Goal: Entertainment & Leisure: Consume media (video, audio)

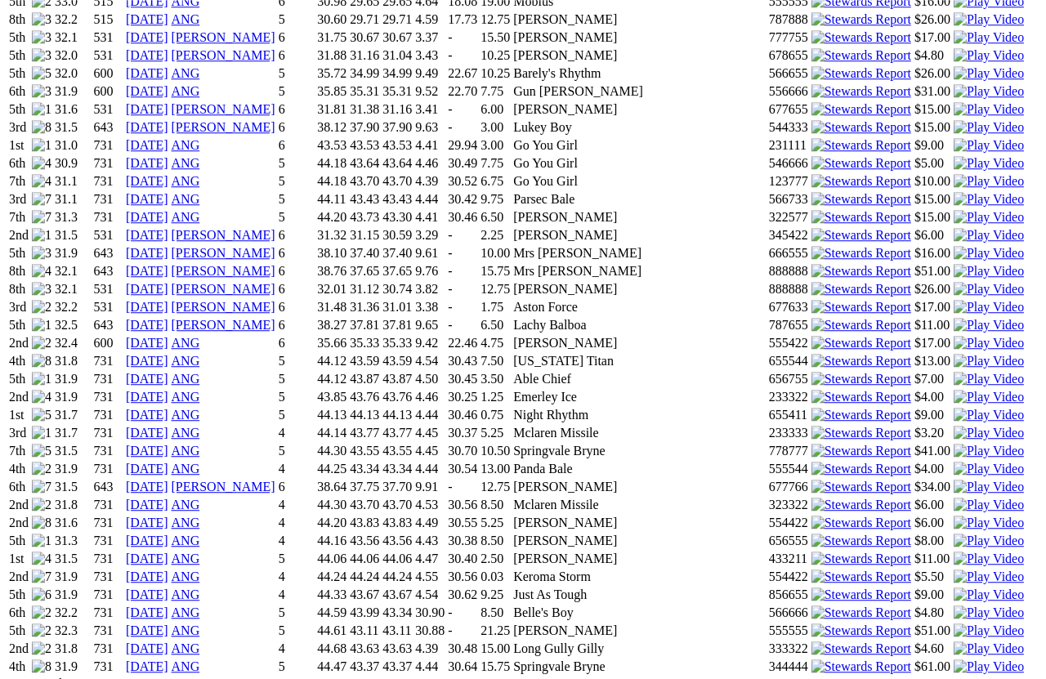
scroll to position [1956, 5]
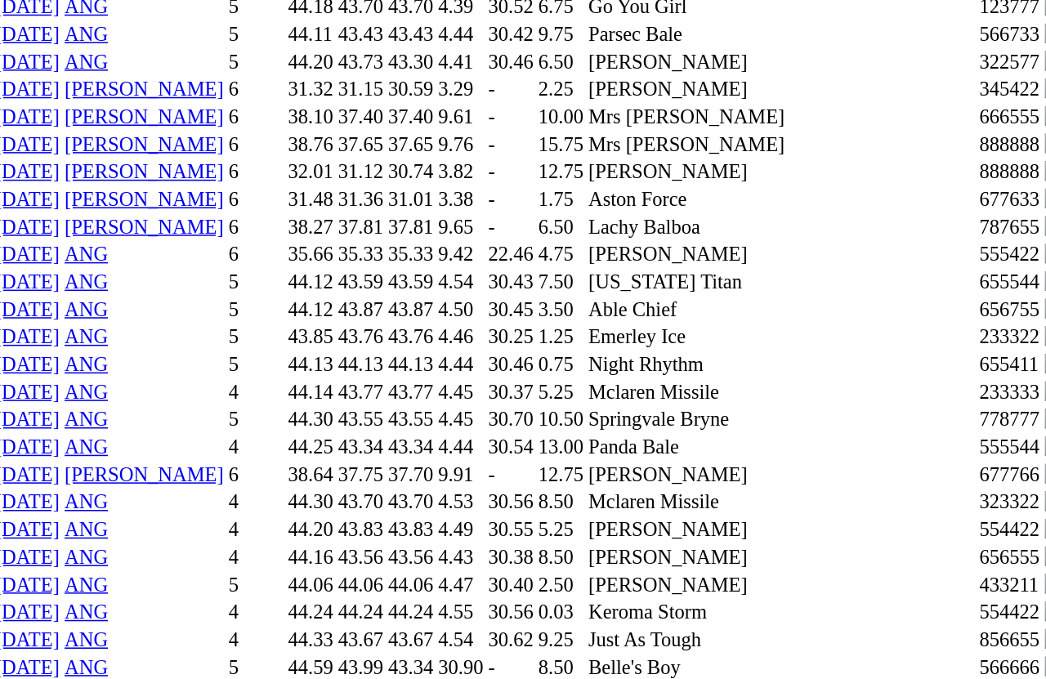
click at [953, 624] on img at bounding box center [988, 631] width 70 height 15
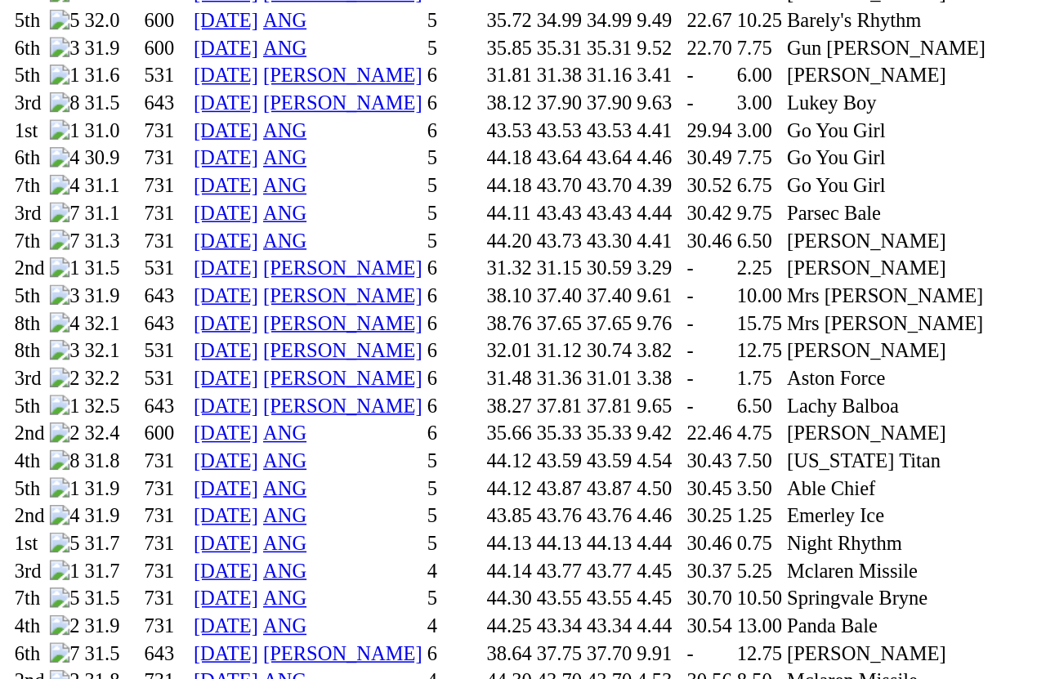
scroll to position [1956, 0]
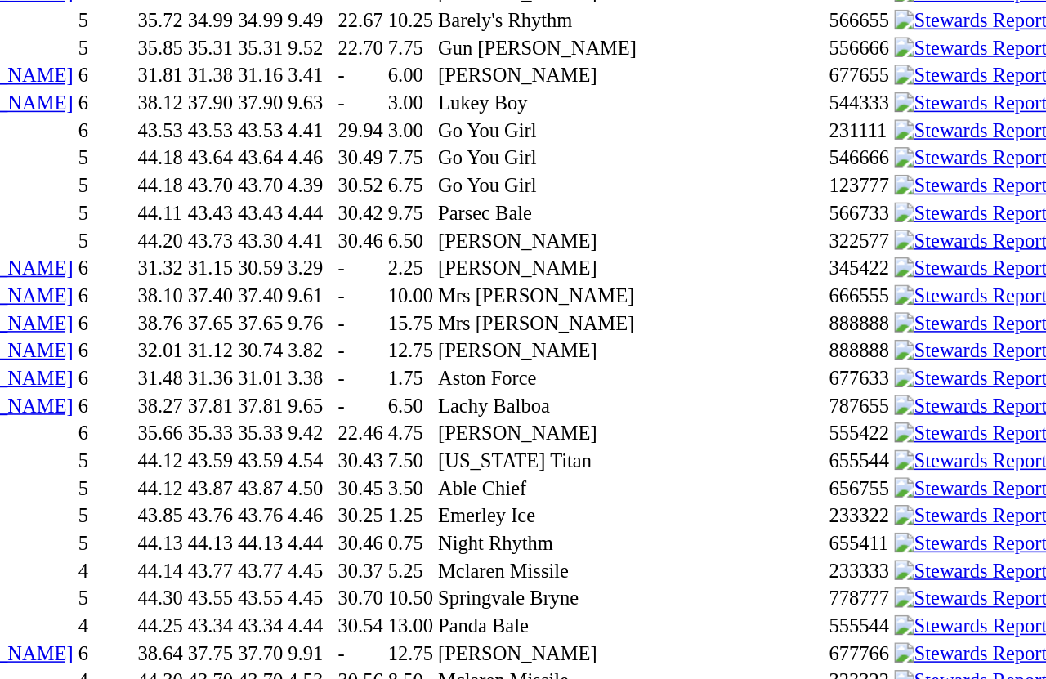
click at [953, 408] on img at bounding box center [988, 415] width 70 height 15
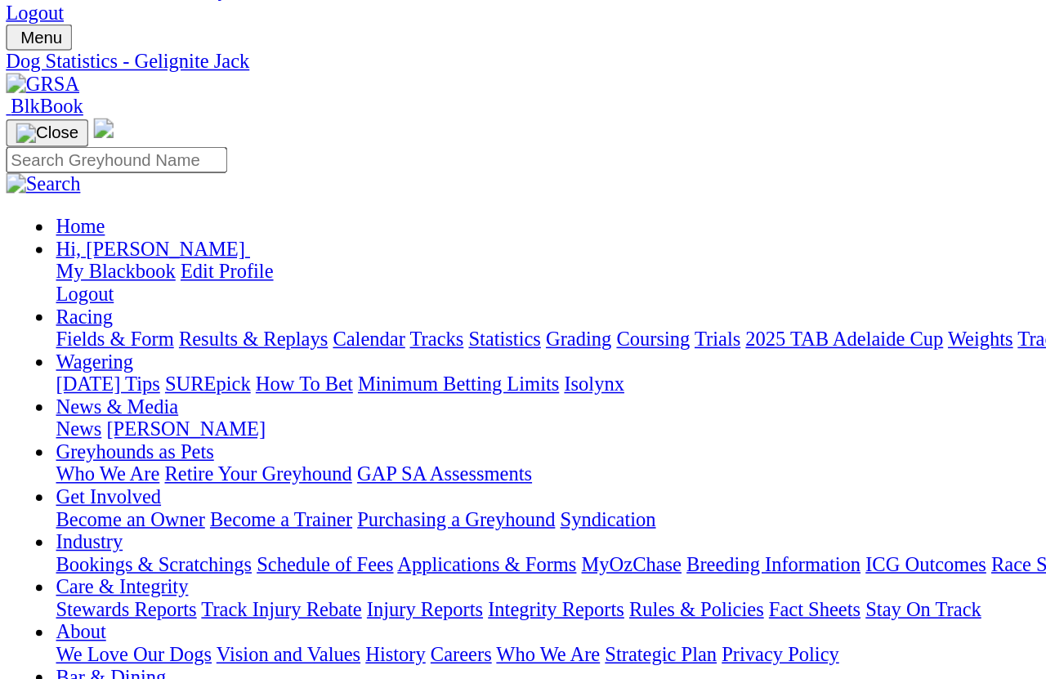
scroll to position [0, 0]
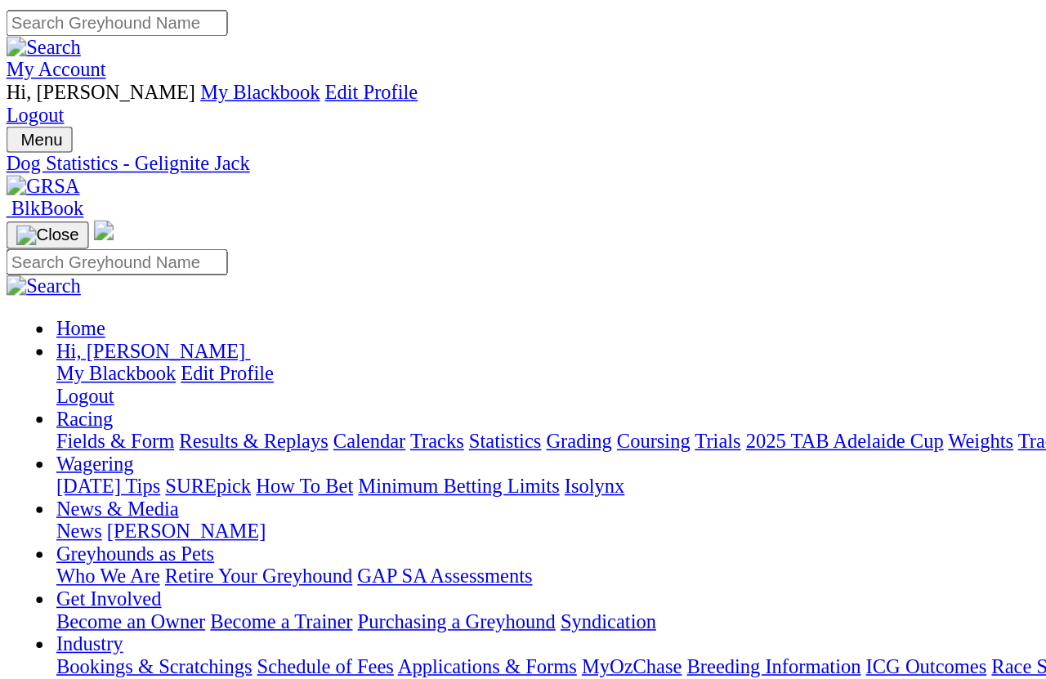
click at [181, 281] on link "Results & Replays" at bounding box center [167, 288] width 97 height 14
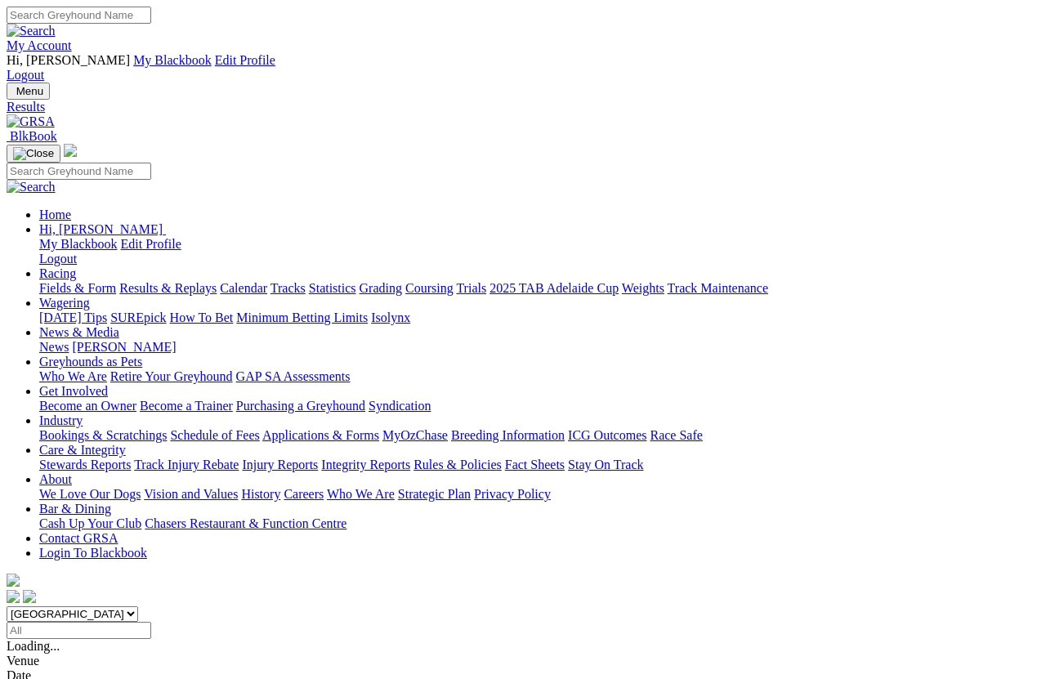
scroll to position [11, 0]
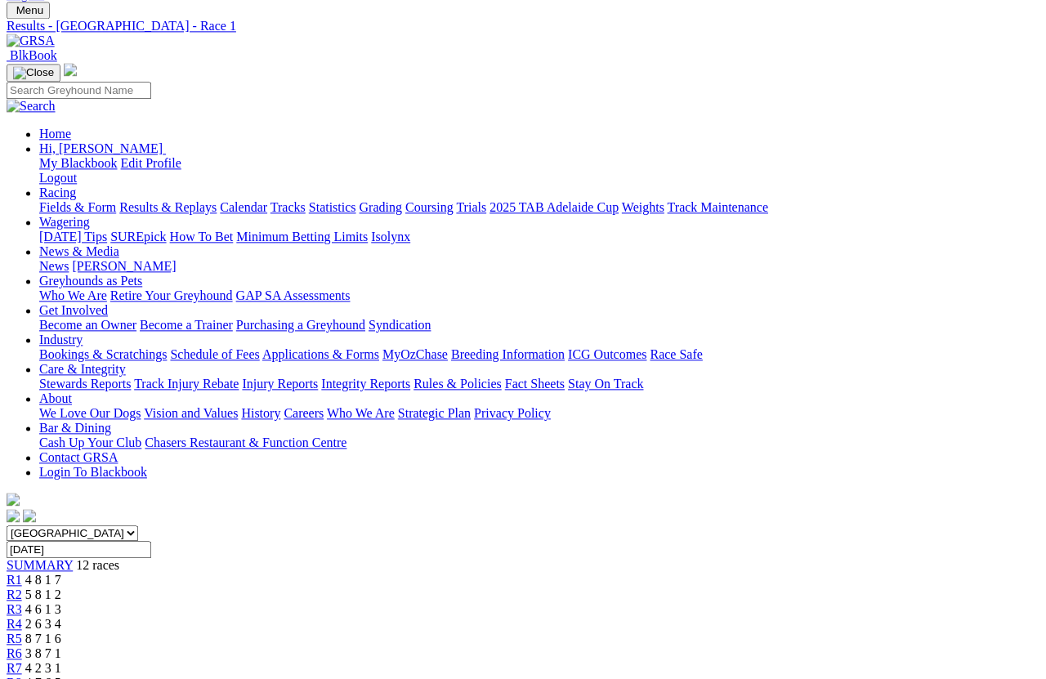
scroll to position [82, 0]
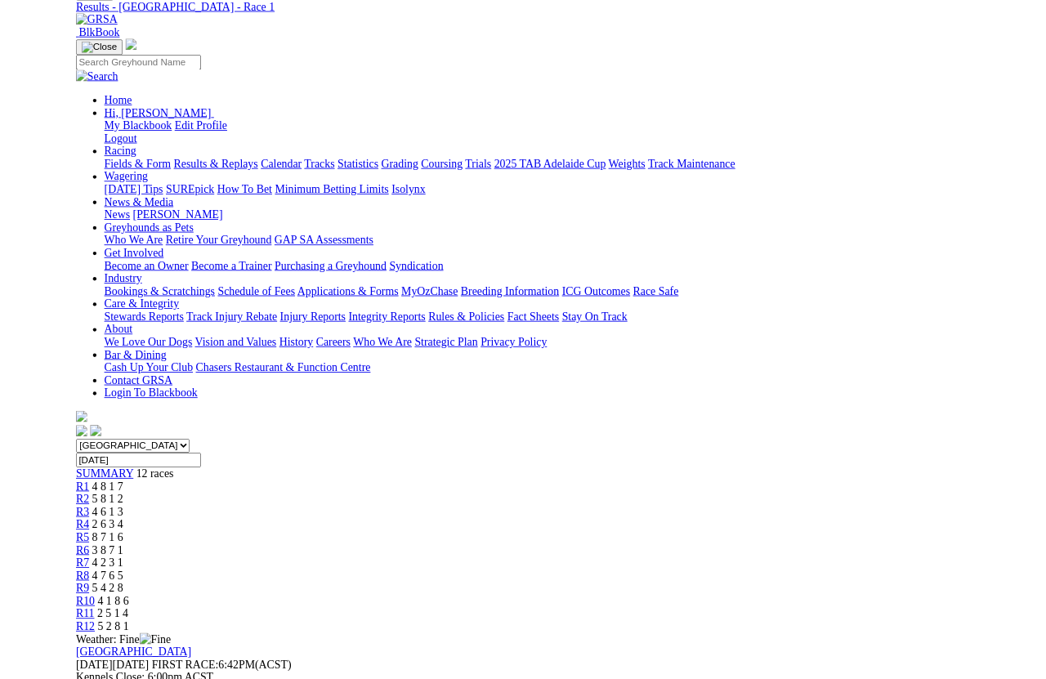
scroll to position [0, 0]
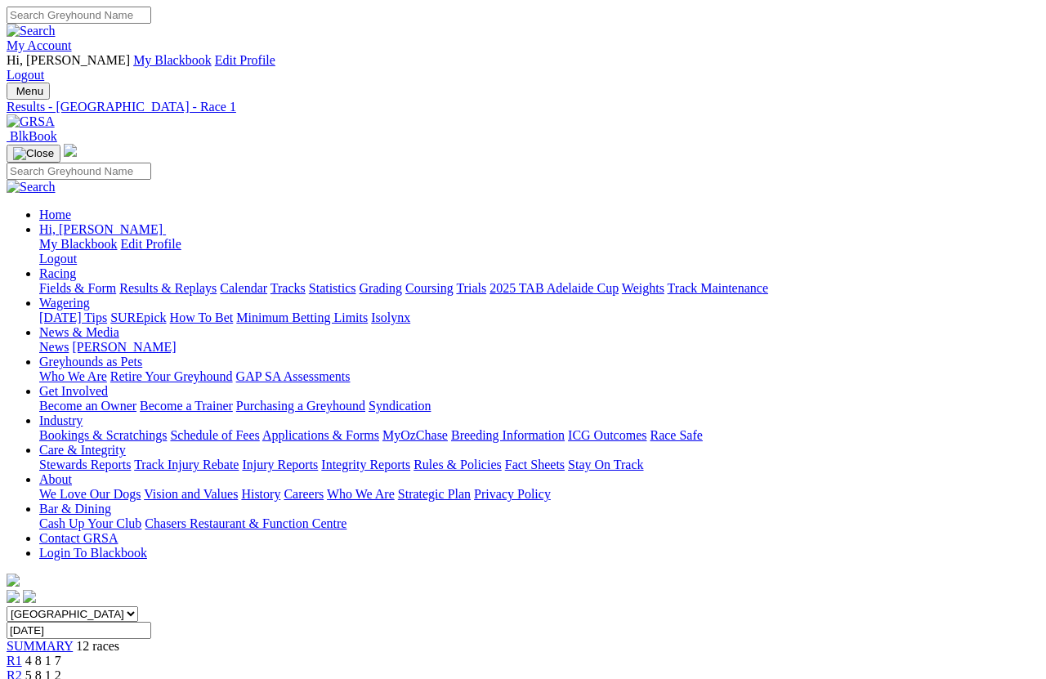
click at [22, 668] on link "R2" at bounding box center [15, 675] width 16 height 14
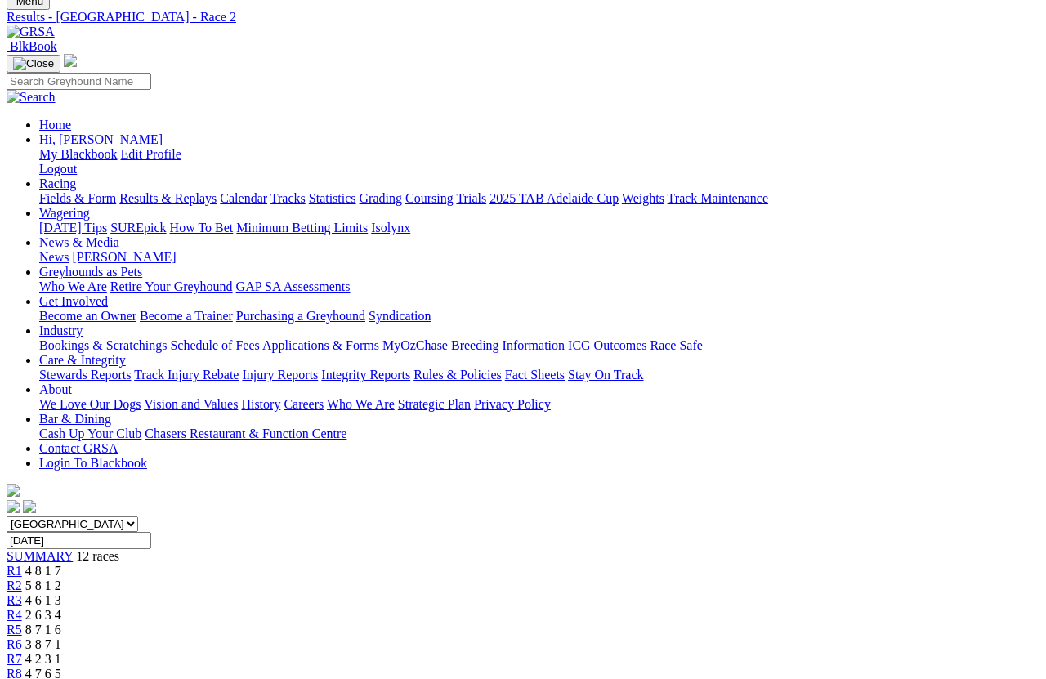
scroll to position [95, 0]
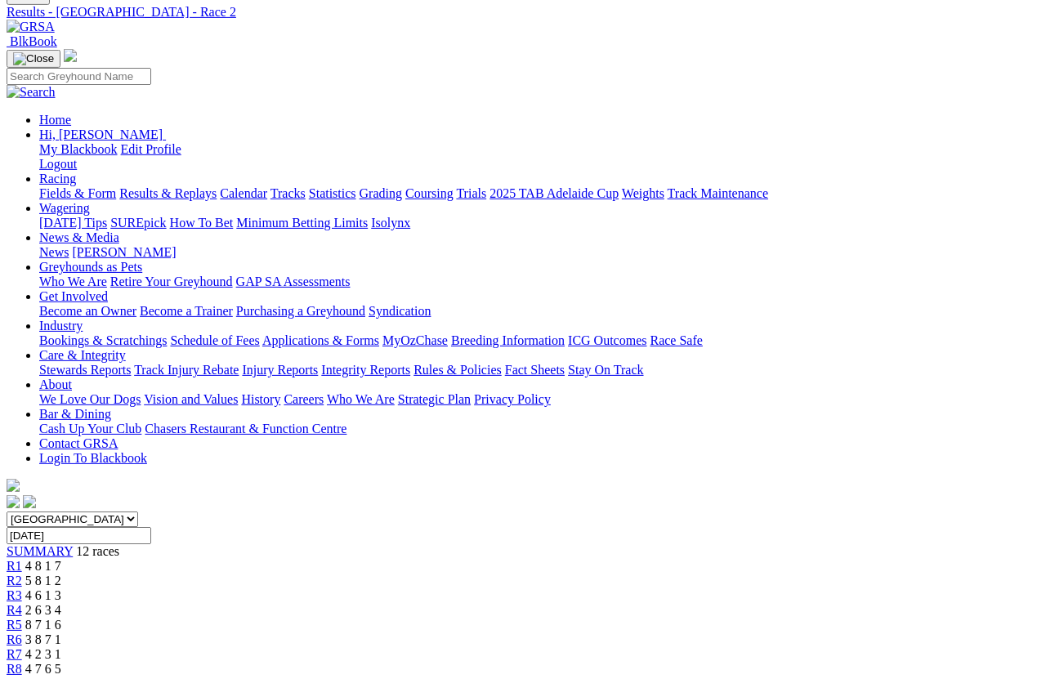
click at [22, 588] on span "R3" at bounding box center [15, 595] width 16 height 14
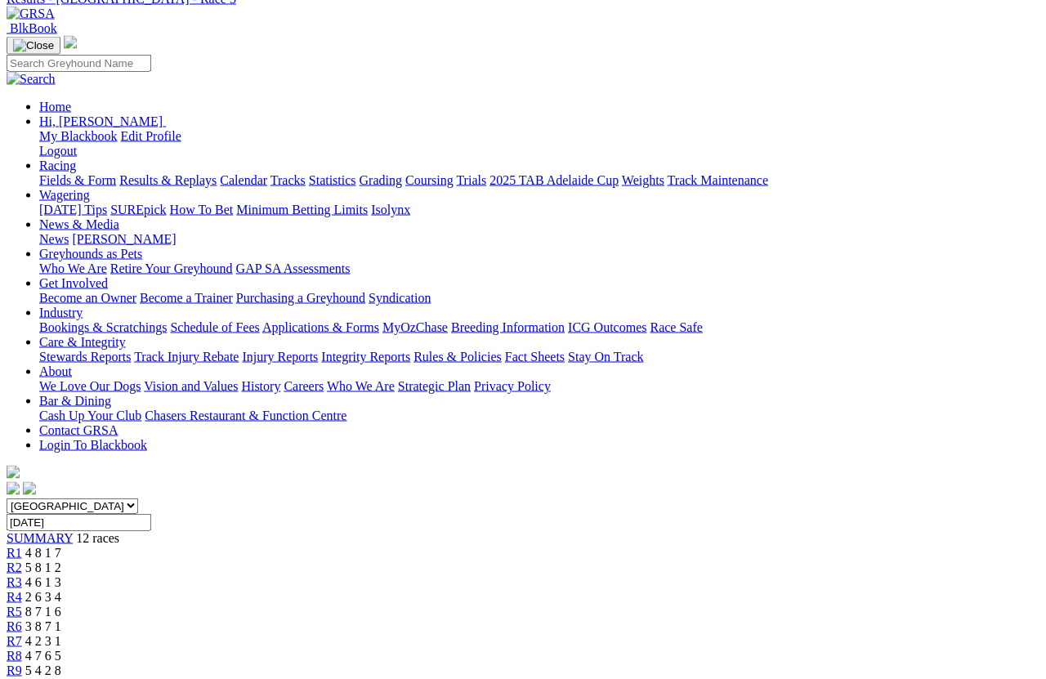
scroll to position [109, 0]
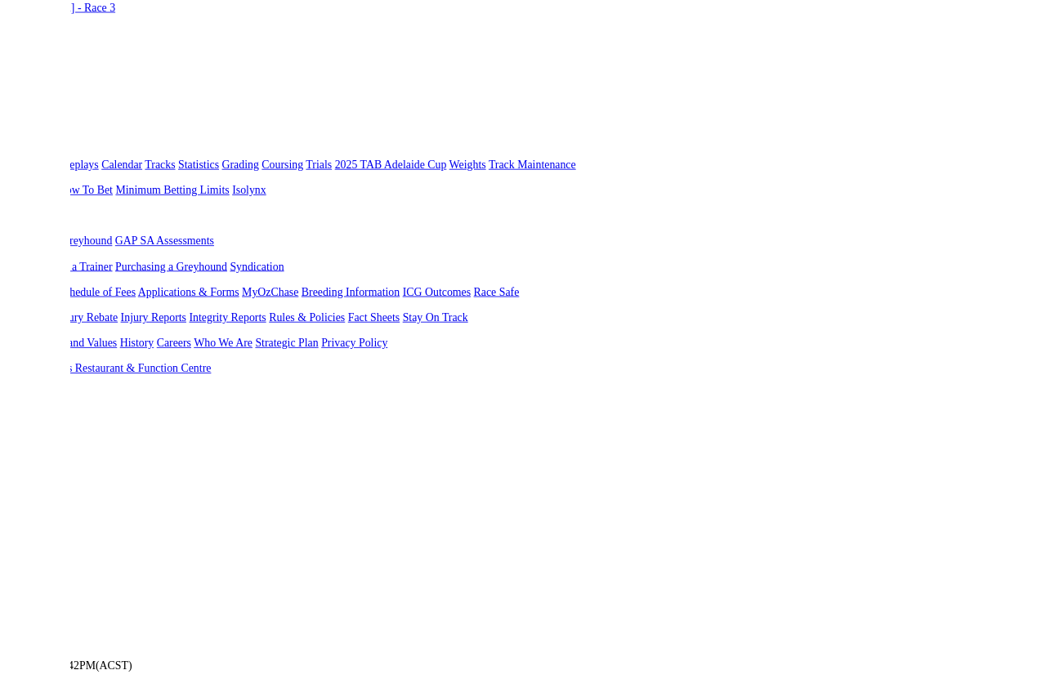
scroll to position [230, 105]
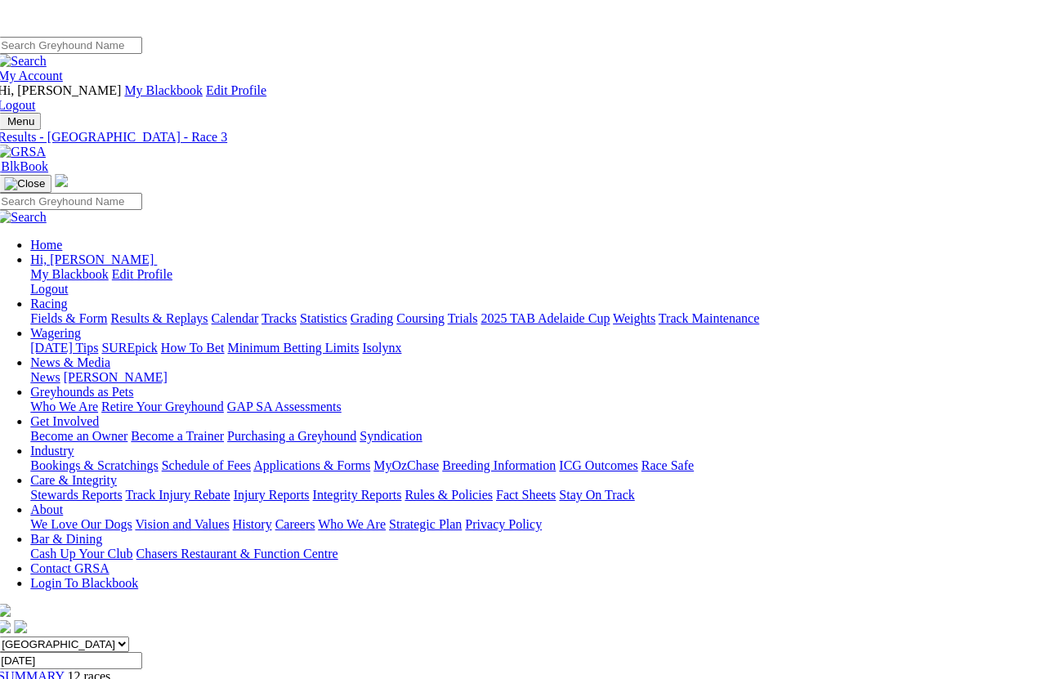
scroll to position [0, 0]
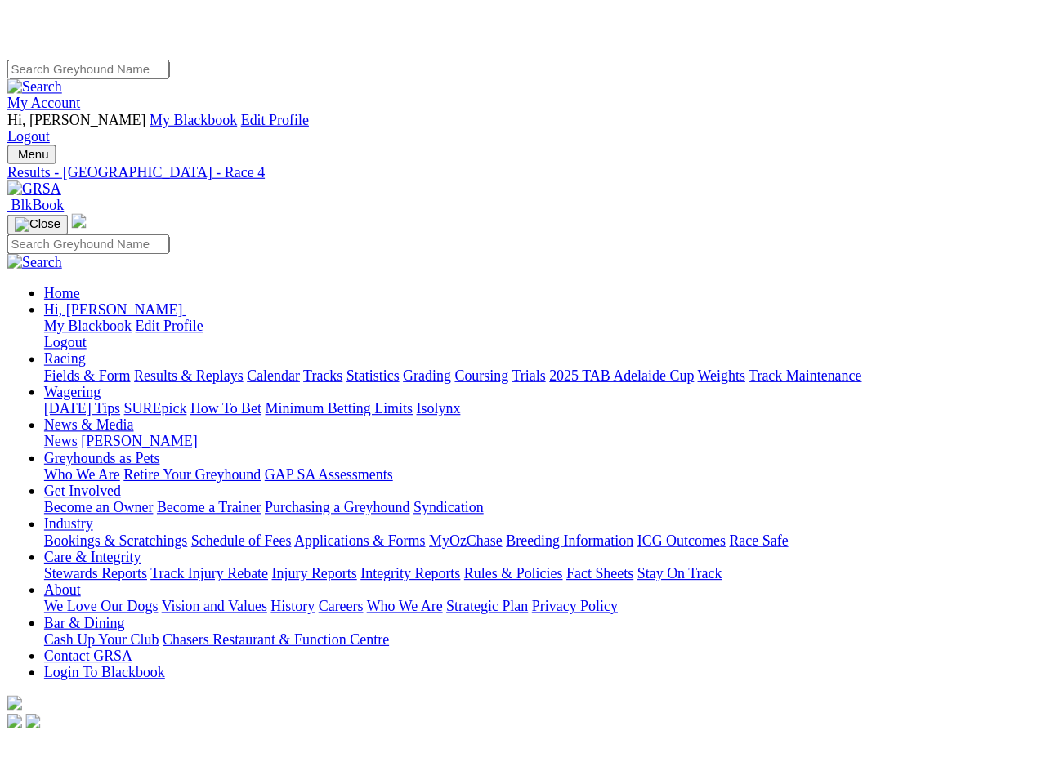
scroll to position [11, 0]
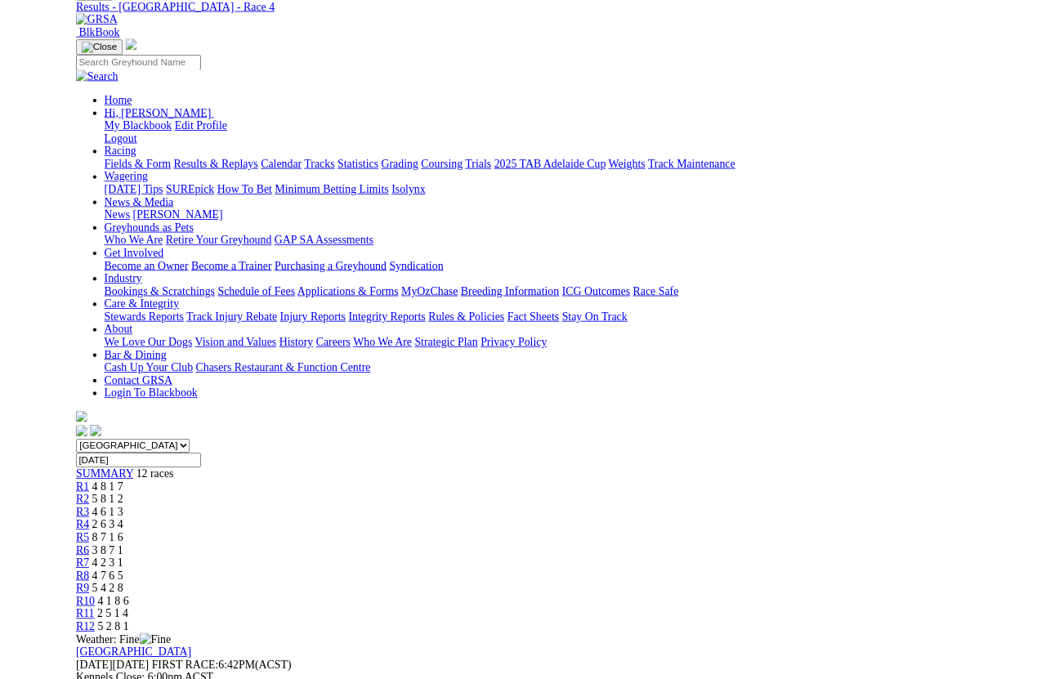
scroll to position [132, 0]
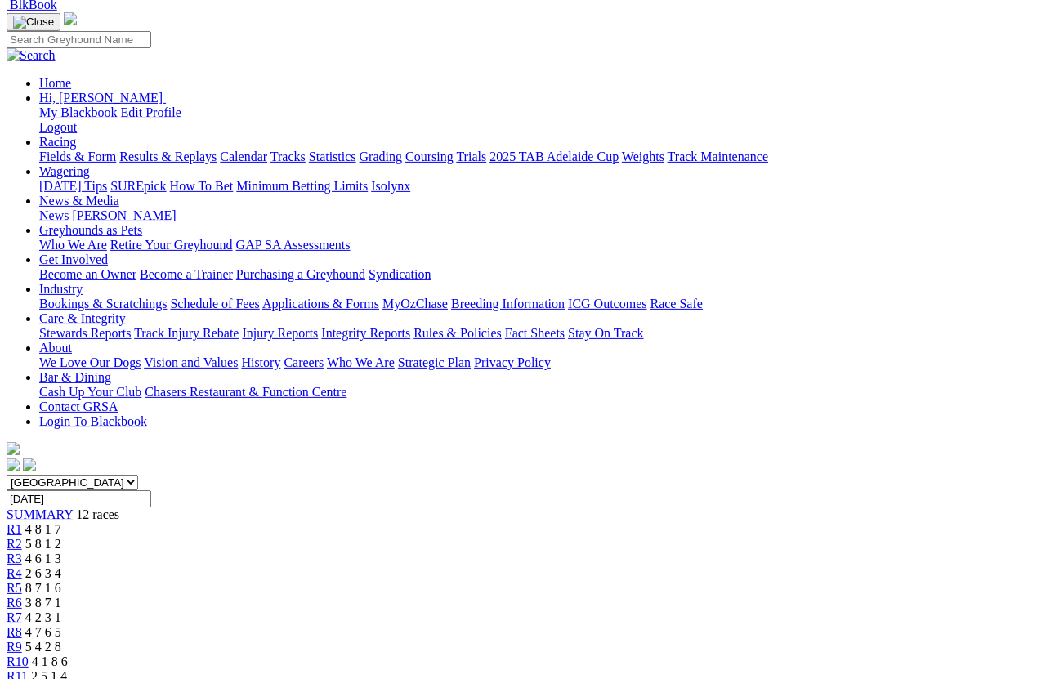
click at [22, 581] on span "R5" at bounding box center [15, 588] width 16 height 14
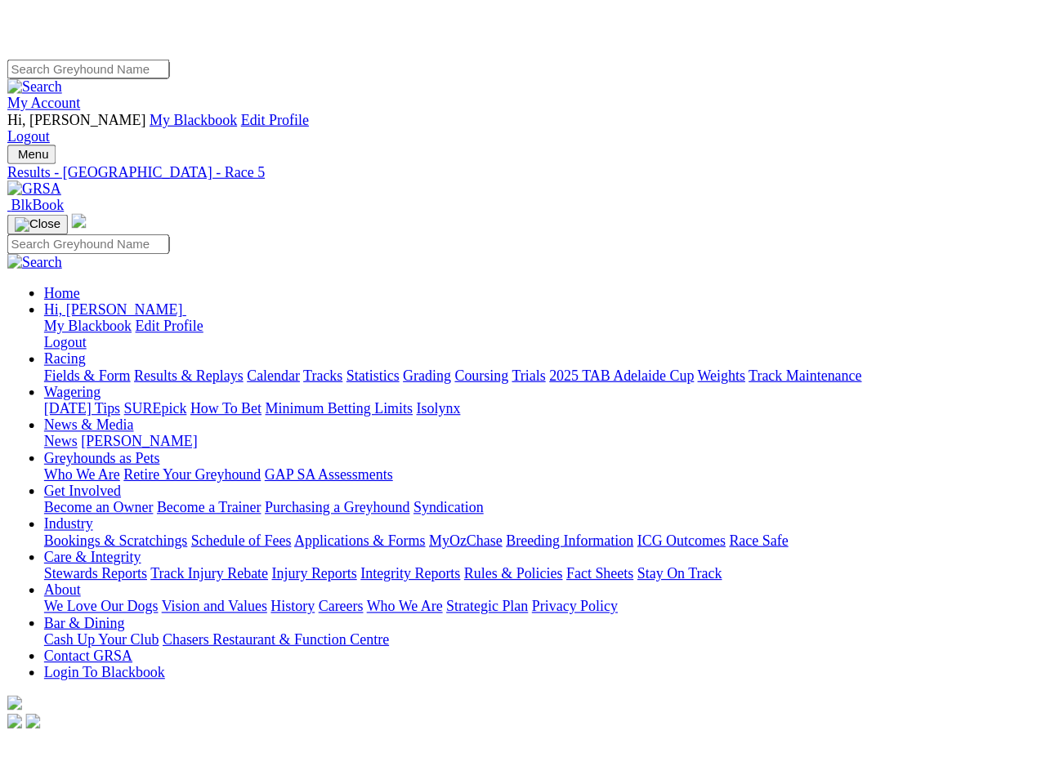
scroll to position [11, 0]
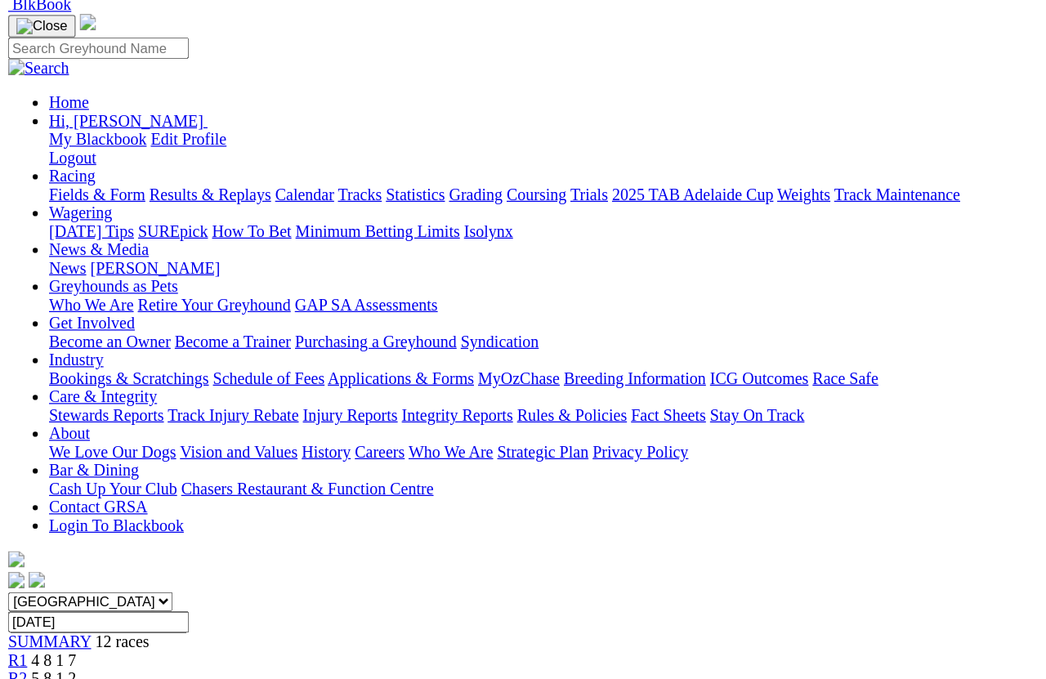
scroll to position [132, 0]
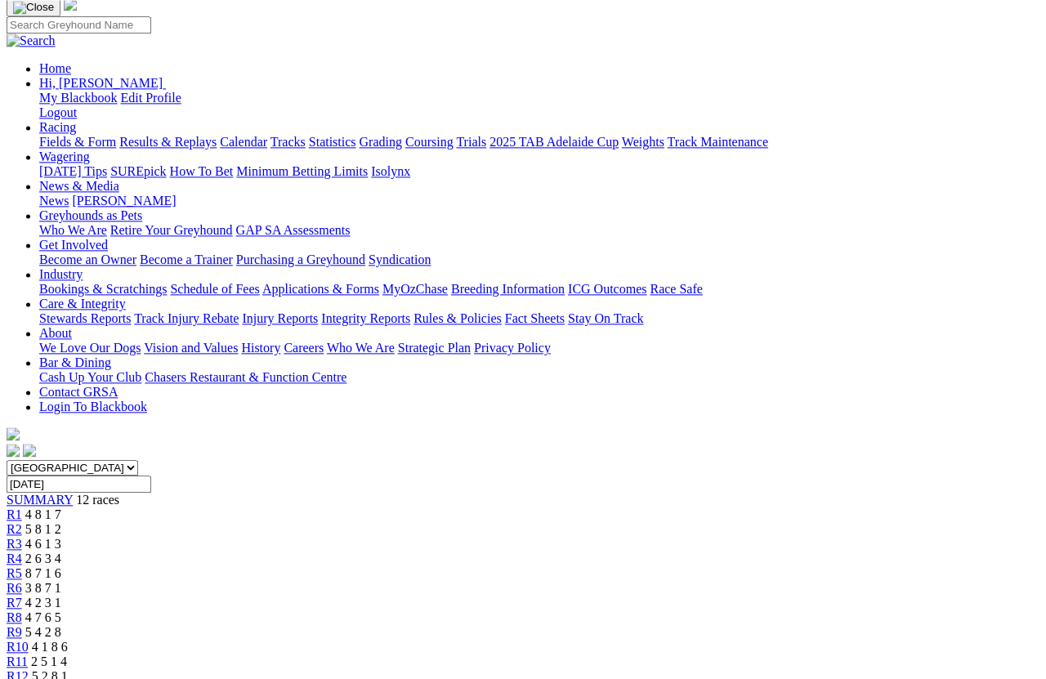
scroll to position [145, 0]
click at [22, 596] on span "R7" at bounding box center [15, 603] width 16 height 14
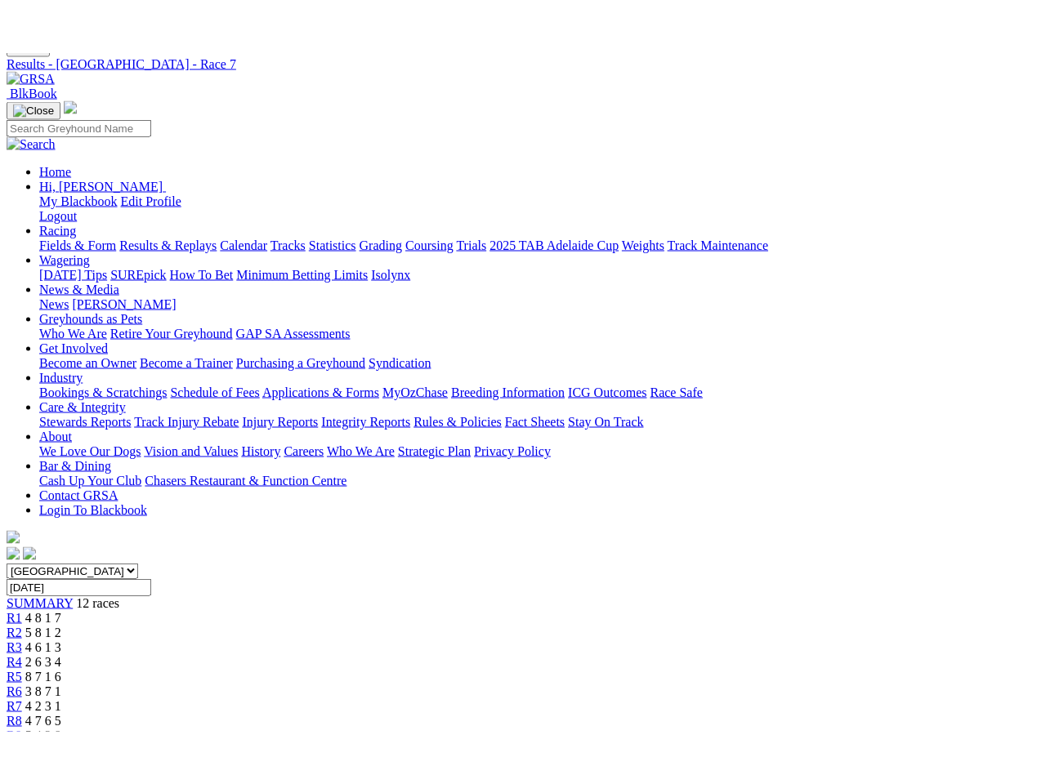
scroll to position [152, 0]
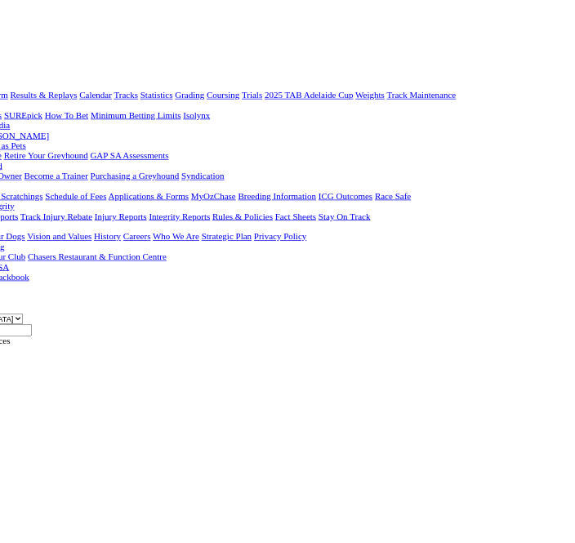
scroll to position [0, 0]
